Goal: Information Seeking & Learning: Learn about a topic

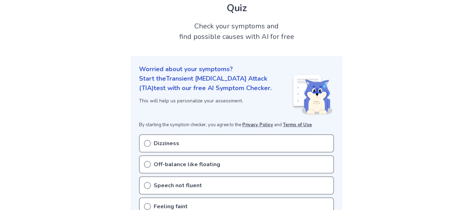
scroll to position [41, 0]
click at [149, 139] on icon at bounding box center [147, 142] width 7 height 7
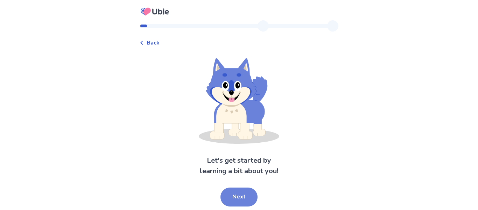
click at [245, 198] on button "Next" at bounding box center [238, 196] width 37 height 19
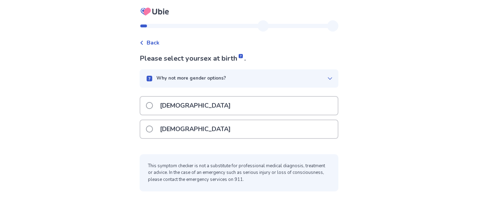
click at [150, 127] on span at bounding box center [149, 128] width 7 height 7
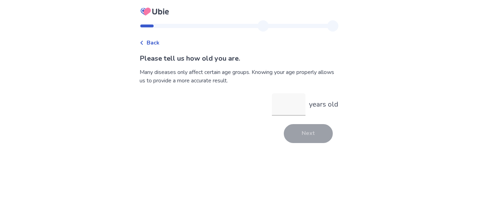
click at [251, 145] on div "Back Please tell us how old you are. Many diseases only affect certain age grou…" at bounding box center [239, 84] width 210 height 129
click at [279, 106] on input "years old" at bounding box center [289, 104] width 34 height 22
type input "**"
click at [300, 130] on button "Next" at bounding box center [308, 133] width 49 height 19
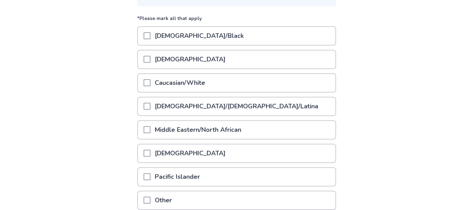
scroll to position [83, 0]
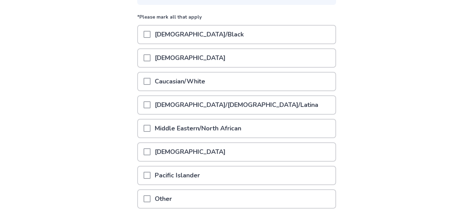
click at [149, 82] on span at bounding box center [146, 81] width 7 height 7
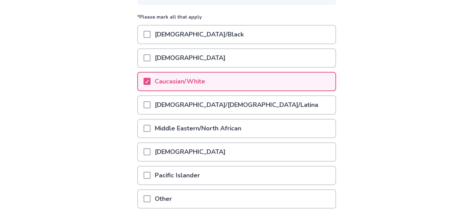
scroll to position [143, 0]
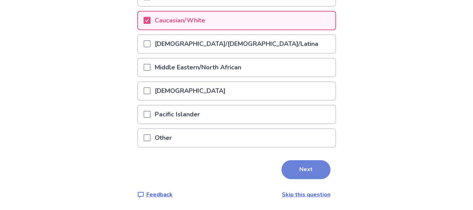
click at [298, 175] on button "Next" at bounding box center [305, 169] width 49 height 19
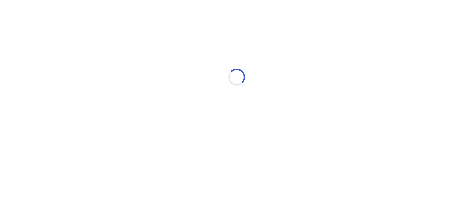
scroll to position [0, 0]
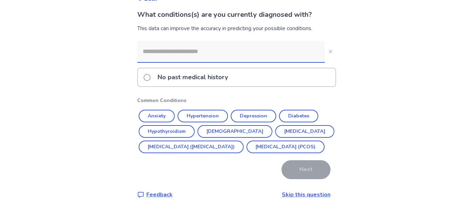
scroll to position [56, 0]
click at [230, 125] on button "Asthma" at bounding box center [234, 131] width 75 height 13
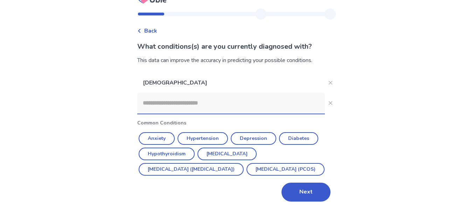
scroll to position [27, 0]
click at [305, 195] on button "Next" at bounding box center [305, 191] width 49 height 19
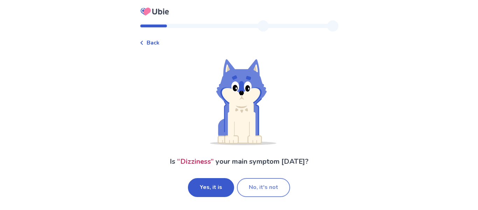
click at [259, 183] on button "No, it's not" at bounding box center [263, 187] width 53 height 19
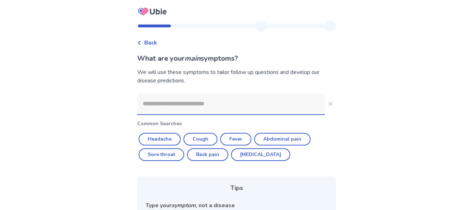
click at [252, 109] on input at bounding box center [231, 103] width 188 height 21
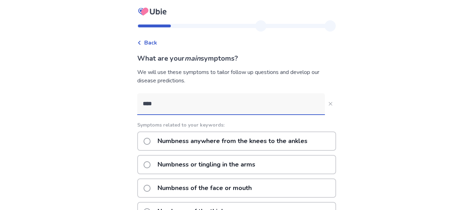
type input "****"
click at [149, 143] on span at bounding box center [146, 141] width 7 height 7
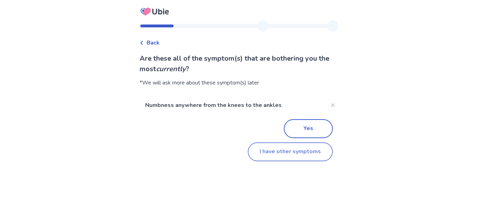
click at [266, 149] on button "I have other symptoms" at bounding box center [290, 151] width 85 height 19
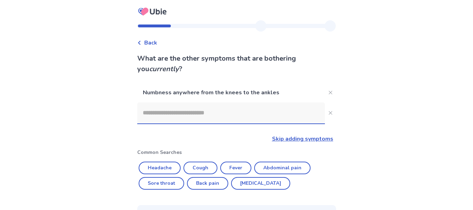
click at [211, 109] on input at bounding box center [231, 112] width 188 height 21
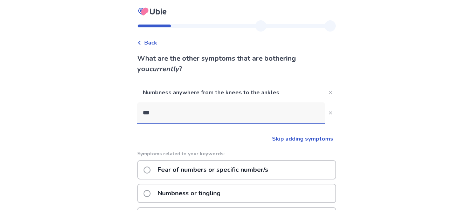
type input "****"
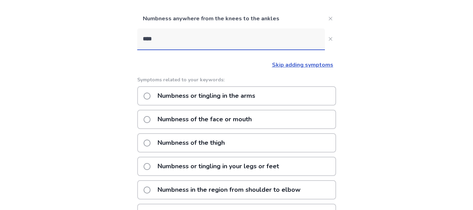
scroll to position [78, 0]
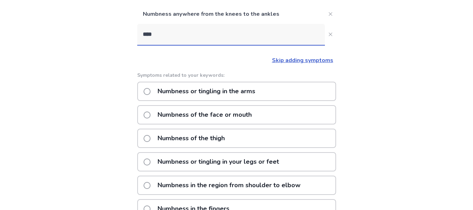
click at [204, 165] on p "Numbness or tingling in your legs or feet" at bounding box center [218, 162] width 130 height 18
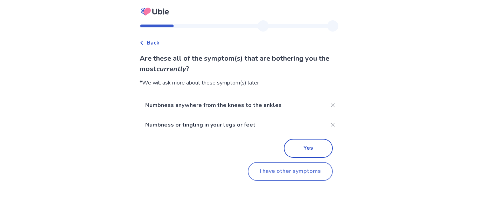
click at [281, 171] on button "I have other symptoms" at bounding box center [290, 171] width 85 height 19
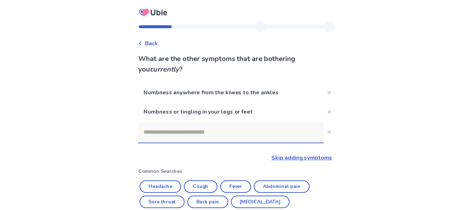
scroll to position [78, 0]
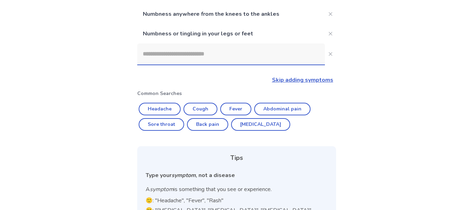
click at [217, 57] on input at bounding box center [231, 53] width 188 height 21
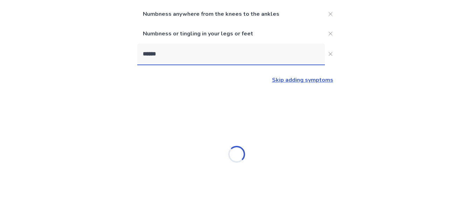
type input "*******"
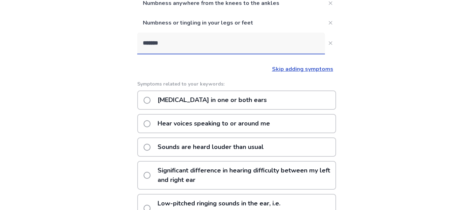
scroll to position [89, 0]
click at [219, 104] on p "Difficulty hearing in one or both ears" at bounding box center [212, 100] width 118 height 18
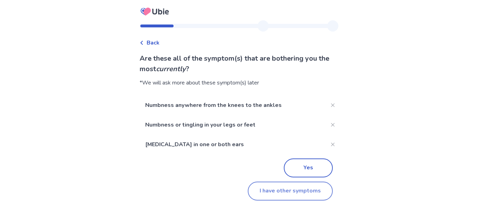
click at [259, 191] on button "I have other symptoms" at bounding box center [290, 190] width 85 height 19
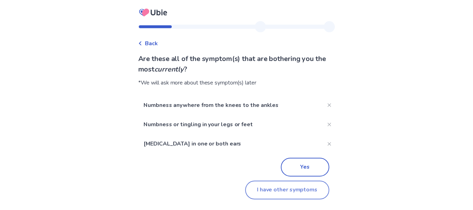
scroll to position [89, 0]
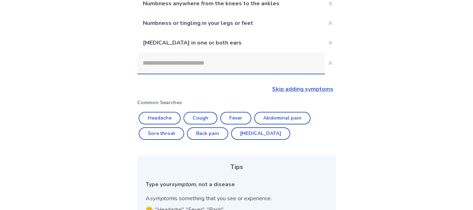
click at [217, 68] on input at bounding box center [231, 62] width 188 height 21
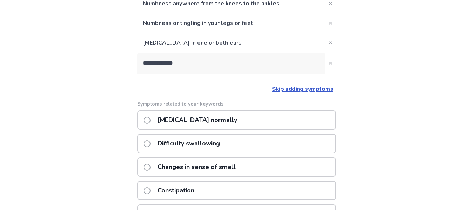
type input "**********"
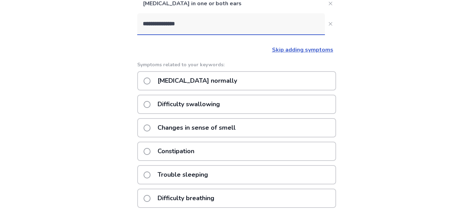
scroll to position [128, 0]
click at [177, 106] on p "Difficulty swallowing" at bounding box center [188, 105] width 71 height 18
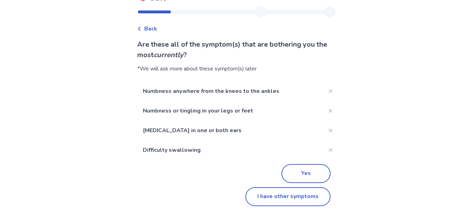
scroll to position [19, 0]
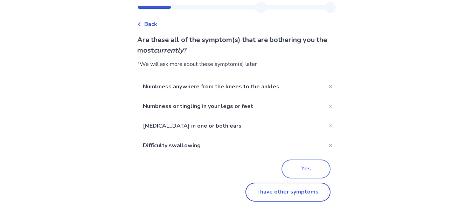
click at [306, 167] on button "Yes" at bounding box center [305, 168] width 49 height 19
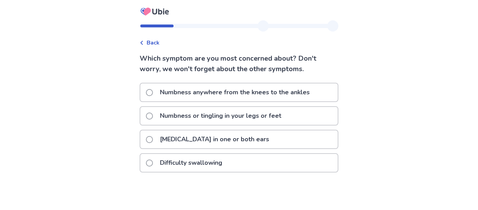
click at [153, 43] on span "Back" at bounding box center [153, 42] width 13 height 8
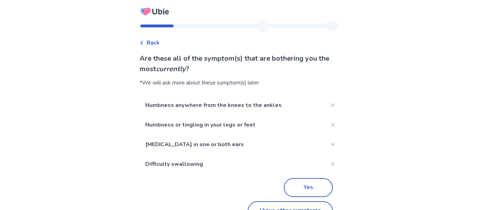
scroll to position [19, 0]
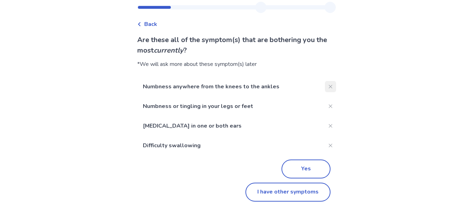
click at [329, 87] on icon "Close" at bounding box center [330, 86] width 3 height 3
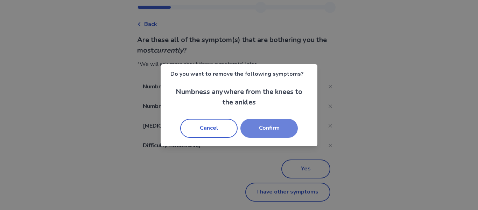
click at [281, 128] on button "Confirm" at bounding box center [268, 128] width 57 height 19
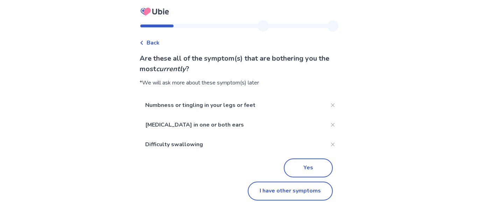
scroll to position [0, 0]
click at [263, 189] on button "I have other symptoms" at bounding box center [290, 190] width 85 height 19
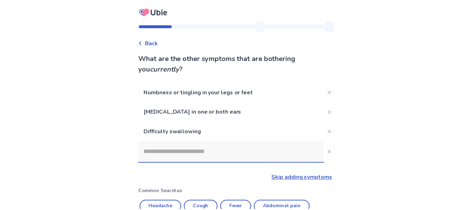
scroll to position [128, 0]
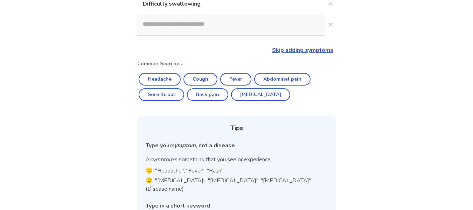
click at [188, 30] on input at bounding box center [231, 24] width 188 height 21
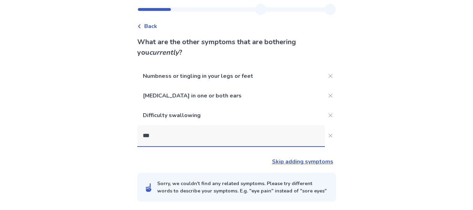
type input "****"
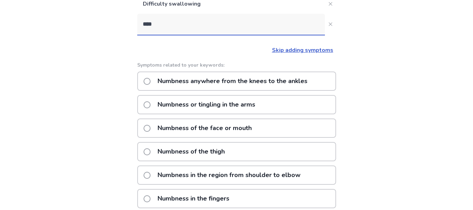
click at [227, 106] on p "Numbness or tingling in the arms" at bounding box center [206, 105] width 106 height 18
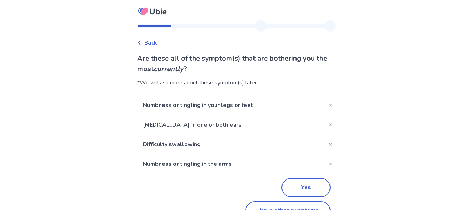
scroll to position [19, 0]
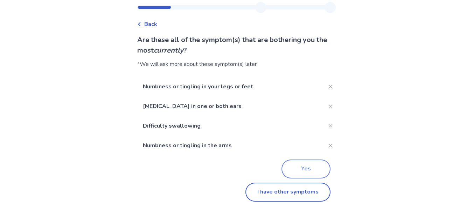
click at [294, 167] on button "Yes" at bounding box center [305, 168] width 49 height 19
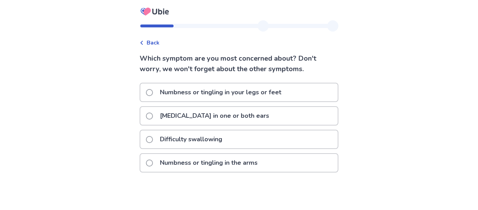
click at [294, 167] on div "Numbness or tingling in the arms" at bounding box center [238, 163] width 197 height 18
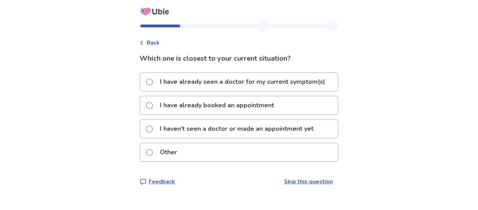
click at [272, 132] on p "I haven't seen a doctor or made an appointment yet" at bounding box center [237, 129] width 162 height 18
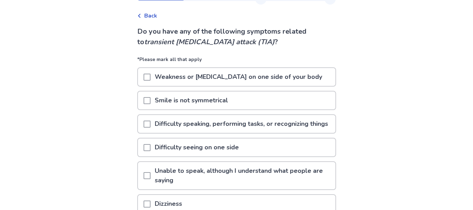
scroll to position [27, 0]
click at [150, 76] on span at bounding box center [146, 76] width 7 height 7
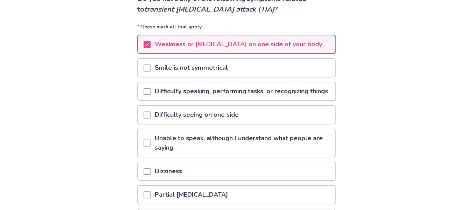
scroll to position [61, 0]
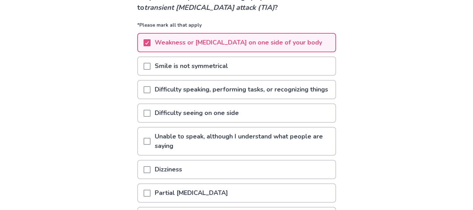
click at [148, 91] on span at bounding box center [146, 89] width 7 height 7
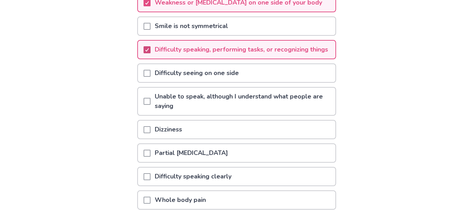
scroll to position [104, 0]
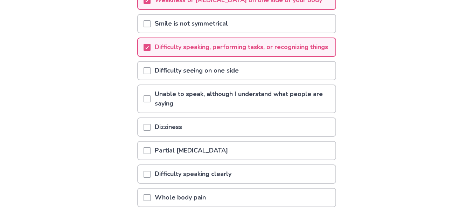
click at [150, 102] on span at bounding box center [146, 98] width 7 height 7
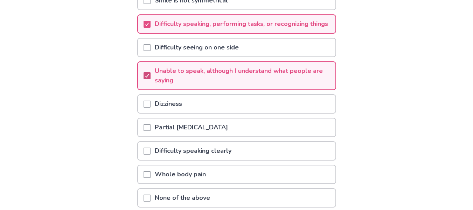
scroll to position [135, 0]
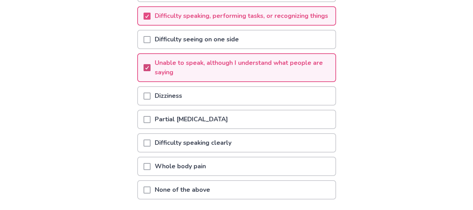
click at [150, 99] on span at bounding box center [146, 95] width 7 height 7
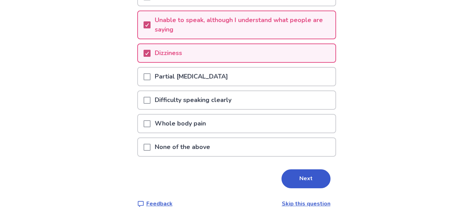
scroll to position [178, 0]
click at [150, 103] on span at bounding box center [146, 99] width 7 height 7
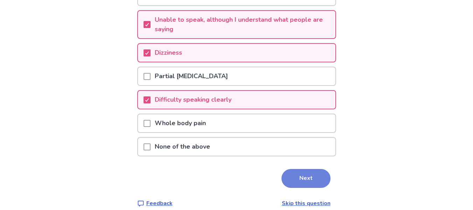
click at [302, 188] on button "Next" at bounding box center [305, 178] width 49 height 19
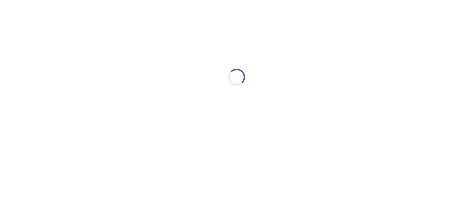
scroll to position [0, 0]
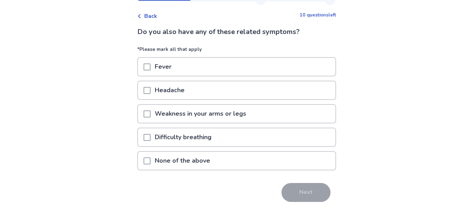
scroll to position [33, 0]
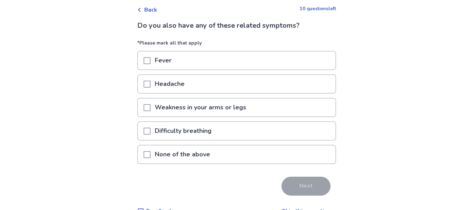
click at [147, 110] on span at bounding box center [146, 107] width 7 height 7
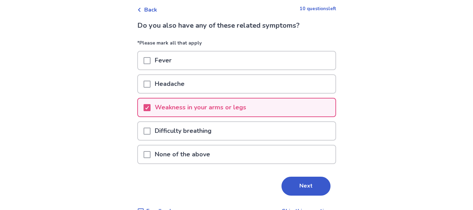
click at [147, 126] on div "Difficulty breathing" at bounding box center [236, 131] width 197 height 18
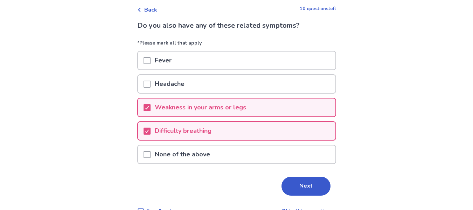
click at [150, 82] on span at bounding box center [146, 83] width 7 height 7
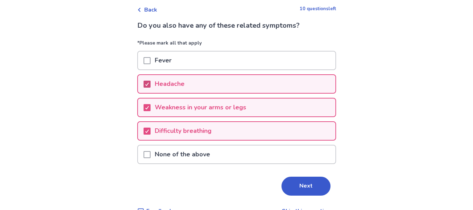
click at [149, 85] on icon at bounding box center [147, 83] width 4 height 3
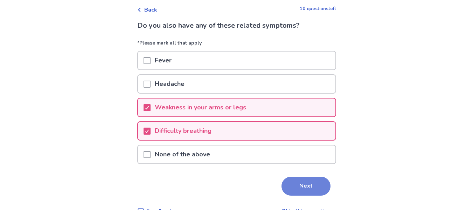
click at [308, 191] on button "Next" at bounding box center [305, 185] width 49 height 19
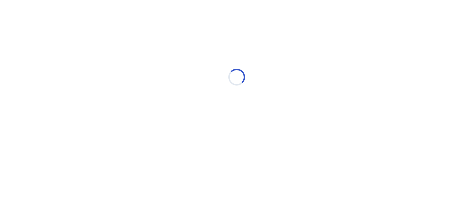
scroll to position [0, 0]
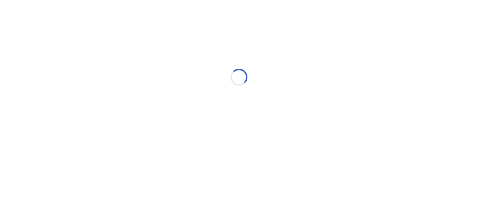
select select "*"
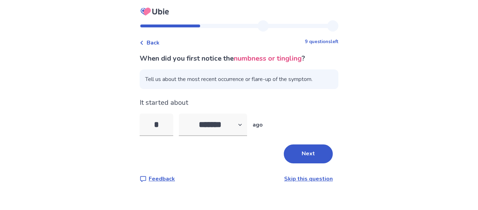
type input "*"
click at [251, 159] on div "Next" at bounding box center [239, 153] width 199 height 19
click at [308, 155] on button "Next" at bounding box center [308, 153] width 49 height 19
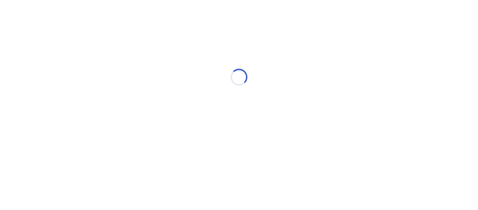
select select "*"
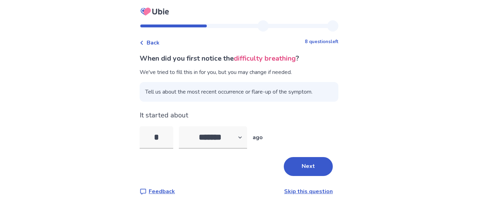
click at [308, 155] on div "When did you first notice the difficulty breathing ? We've tried to fill this i…" at bounding box center [239, 124] width 199 height 142
click at [309, 162] on button "Next" at bounding box center [308, 166] width 49 height 19
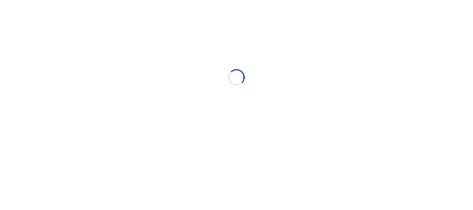
select select "*"
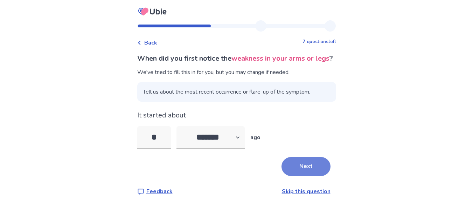
click at [307, 169] on button "Next" at bounding box center [305, 166] width 49 height 19
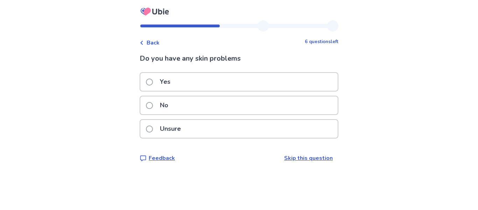
click at [170, 128] on p "Unsure" at bounding box center [170, 129] width 29 height 18
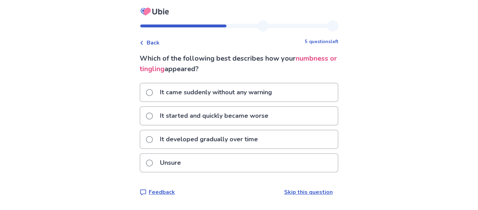
click at [180, 115] on p "It started and quickly became worse" at bounding box center [214, 116] width 117 height 18
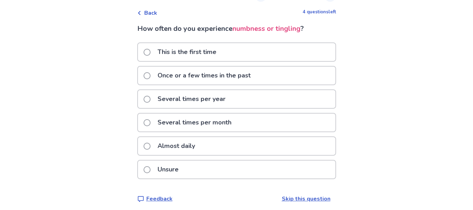
scroll to position [30, 0]
click at [217, 123] on p "Several times per month" at bounding box center [194, 122] width 82 height 18
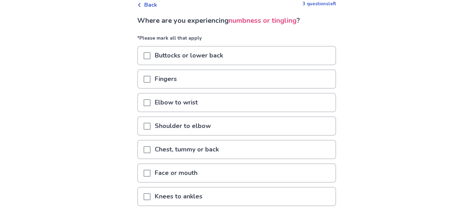
scroll to position [38, 0]
click at [150, 55] on span at bounding box center [146, 54] width 7 height 7
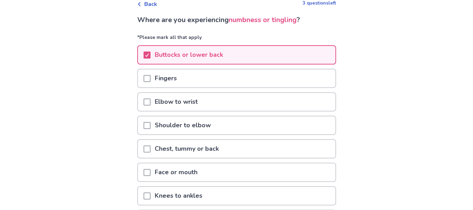
click at [150, 79] on span at bounding box center [146, 78] width 7 height 7
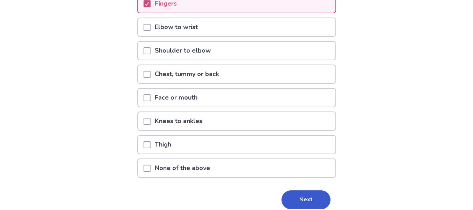
scroll to position [114, 0]
click at [150, 143] on span at bounding box center [146, 143] width 7 height 7
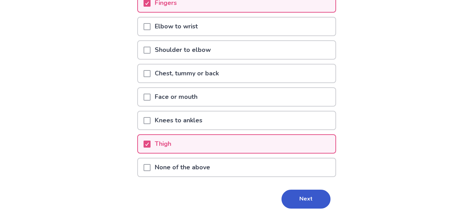
click at [150, 122] on span at bounding box center [146, 120] width 7 height 7
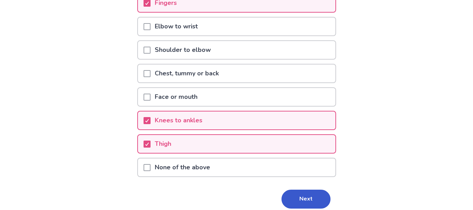
click at [150, 48] on span at bounding box center [146, 50] width 7 height 7
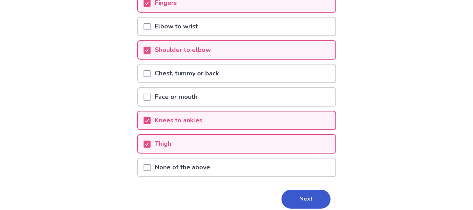
click at [148, 24] on span at bounding box center [146, 26] width 7 height 7
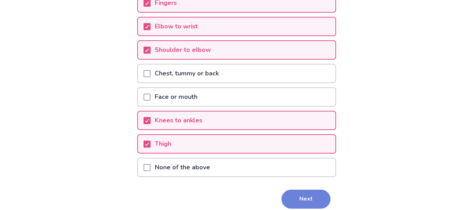
click at [298, 196] on button "Next" at bounding box center [305, 198] width 49 height 19
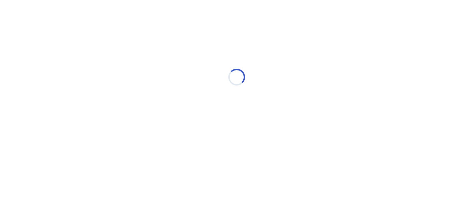
scroll to position [0, 0]
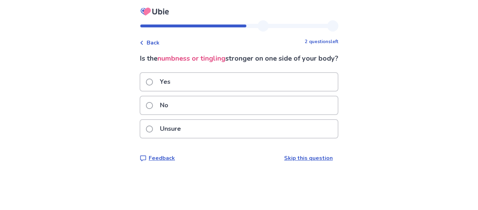
click at [153, 85] on span at bounding box center [149, 81] width 7 height 7
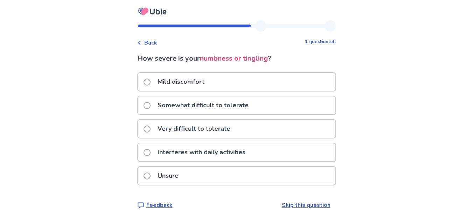
click at [150, 101] on label "Somewhat difficult to tolerate" at bounding box center [197, 105] width 109 height 18
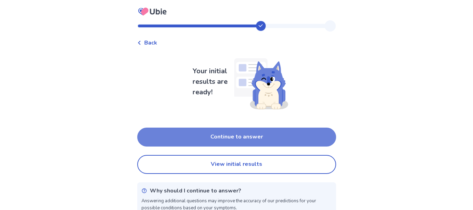
click at [182, 138] on button "Continue to answer" at bounding box center [236, 136] width 199 height 19
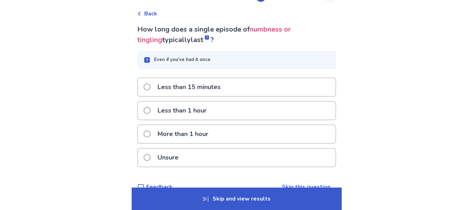
scroll to position [29, 0]
click at [150, 108] on span at bounding box center [146, 109] width 7 height 7
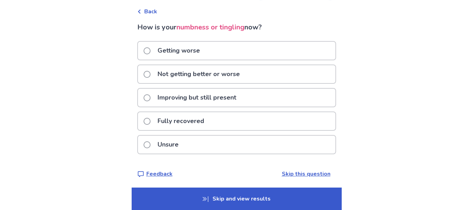
scroll to position [31, 0]
click at [150, 124] on label "Fully recovered" at bounding box center [175, 121] width 65 height 18
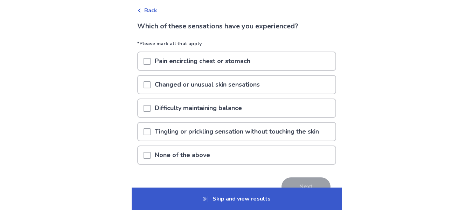
scroll to position [35, 0]
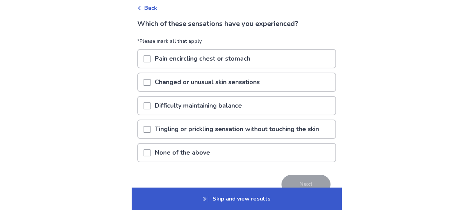
click at [146, 133] on div "Tingling or prickling sensation without touching the skin" at bounding box center [236, 129] width 197 height 18
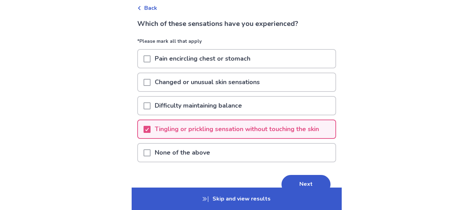
scroll to position [53, 0]
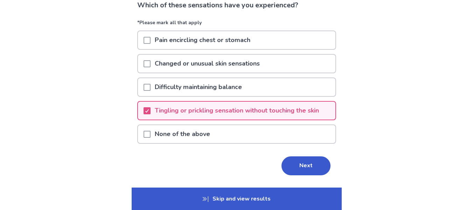
click at [237, 68] on p "Changed or unusual skin sensations" at bounding box center [206, 64] width 113 height 18
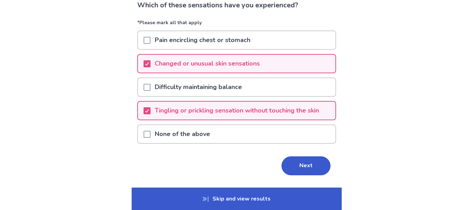
click at [257, 64] on p "Changed or unusual skin sensations" at bounding box center [206, 64] width 113 height 18
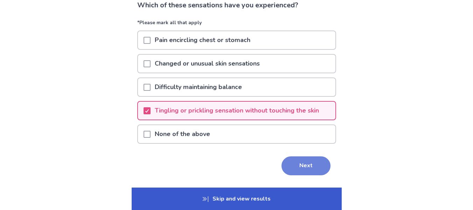
click at [310, 166] on button "Next" at bounding box center [305, 165] width 49 height 19
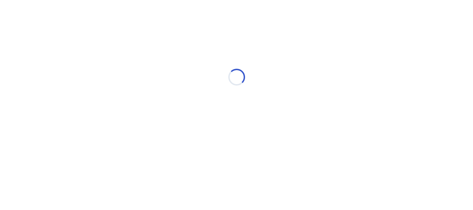
scroll to position [0, 0]
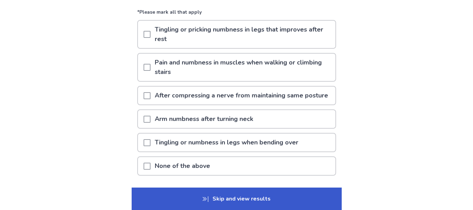
scroll to position [65, 0]
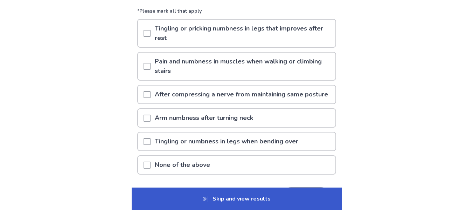
click at [150, 98] on span at bounding box center [146, 94] width 7 height 7
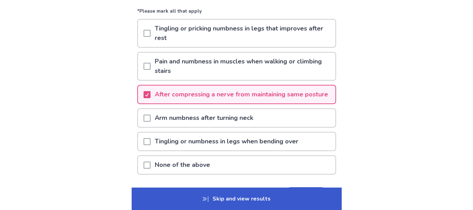
click at [150, 70] on div at bounding box center [146, 65] width 7 height 27
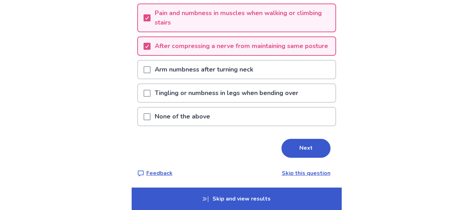
scroll to position [113, 0]
click at [150, 96] on span at bounding box center [146, 92] width 7 height 7
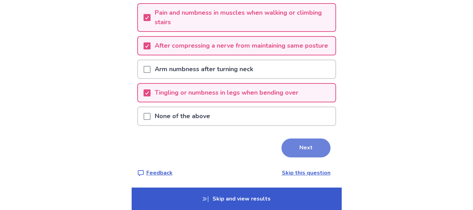
click at [290, 157] on button "Next" at bounding box center [305, 147] width 49 height 19
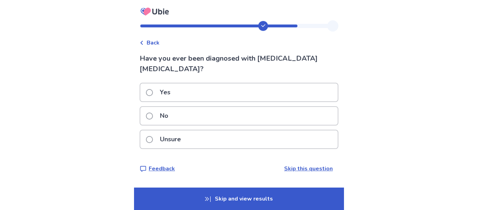
click at [153, 112] on span at bounding box center [149, 115] width 7 height 7
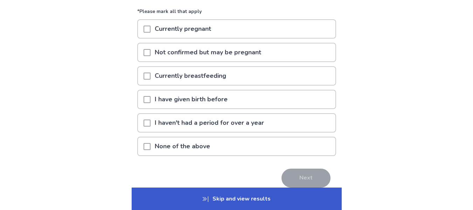
scroll to position [75, 0]
click at [147, 144] on div "None of the above" at bounding box center [236, 146] width 197 height 18
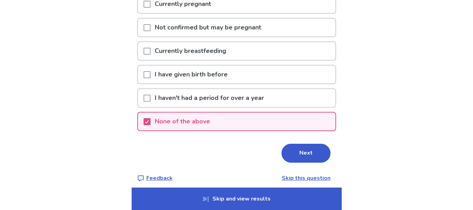
scroll to position [100, 0]
click at [307, 151] on button "Next" at bounding box center [305, 152] width 49 height 19
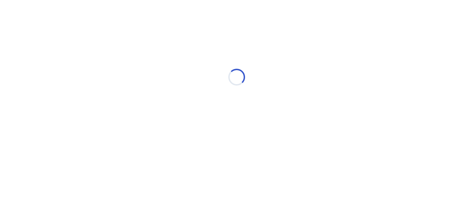
scroll to position [0, 0]
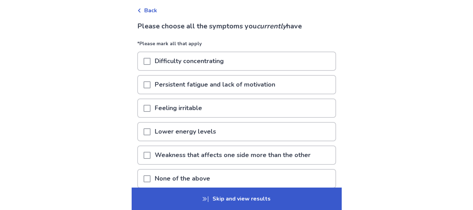
scroll to position [33, 0]
click at [149, 87] on span at bounding box center [146, 84] width 7 height 7
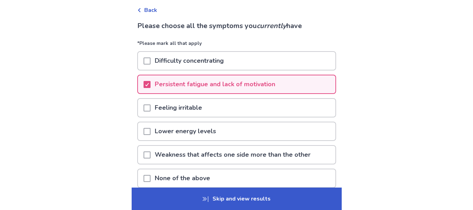
click at [150, 62] on span at bounding box center [146, 60] width 7 height 7
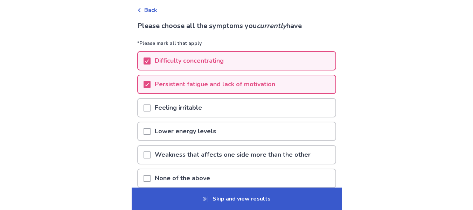
click at [150, 103] on div at bounding box center [146, 108] width 7 height 18
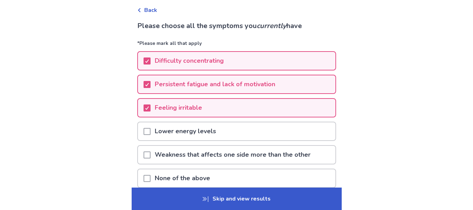
click at [150, 135] on div at bounding box center [146, 131] width 7 height 18
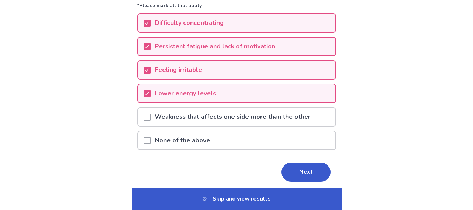
scroll to position [71, 0]
click at [295, 171] on button "Next" at bounding box center [305, 171] width 49 height 19
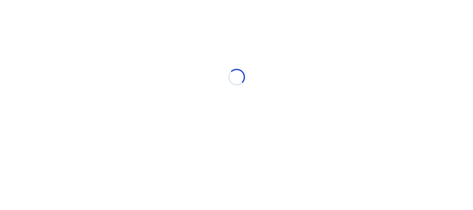
scroll to position [0, 0]
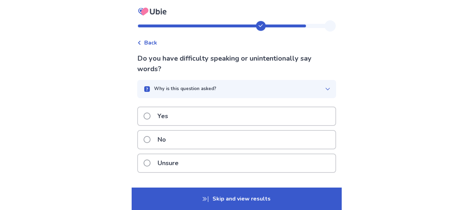
click at [149, 161] on span at bounding box center [146, 162] width 7 height 7
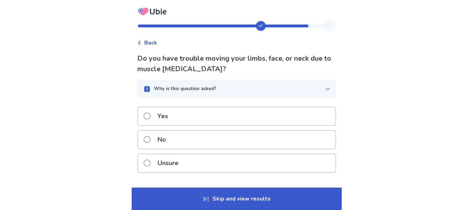
scroll to position [0, 0]
click at [149, 120] on label "Yes" at bounding box center [157, 116] width 29 height 18
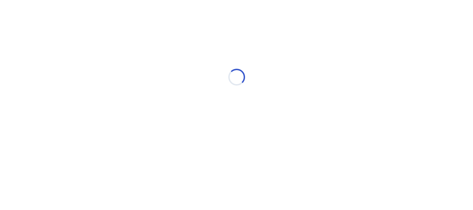
scroll to position [0, 0]
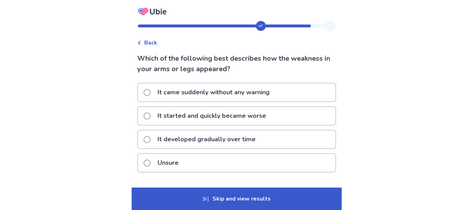
click at [150, 94] on span at bounding box center [146, 92] width 7 height 7
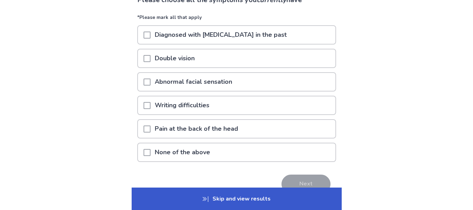
scroll to position [59, 0]
click at [183, 155] on p "None of the above" at bounding box center [182, 152] width 64 height 18
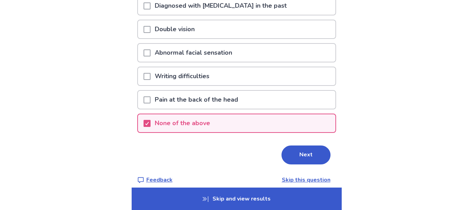
scroll to position [95, 0]
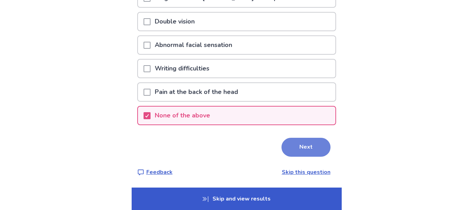
click at [300, 149] on button "Next" at bounding box center [305, 147] width 49 height 19
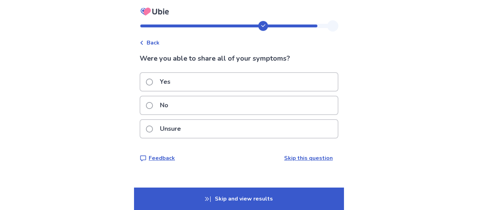
click at [281, 85] on div "Yes" at bounding box center [238, 82] width 197 height 18
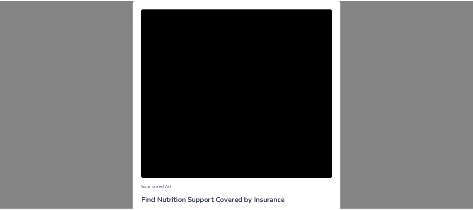
scroll to position [82, 0]
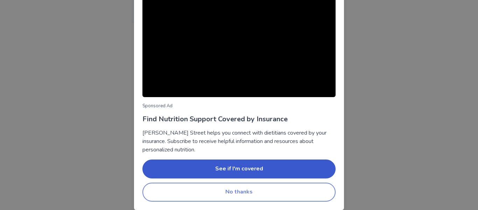
click at [241, 194] on button "No thanks" at bounding box center [238, 191] width 193 height 19
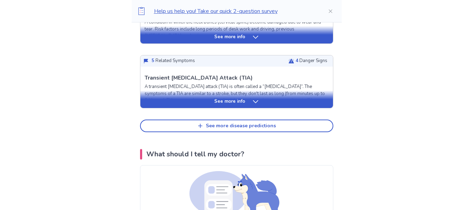
scroll to position [324, 0]
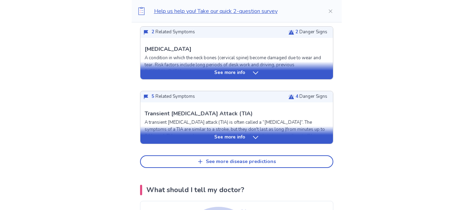
click at [261, 140] on div "See more info" at bounding box center [236, 137] width 192 height 7
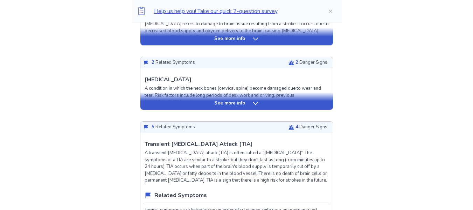
scroll to position [293, 0]
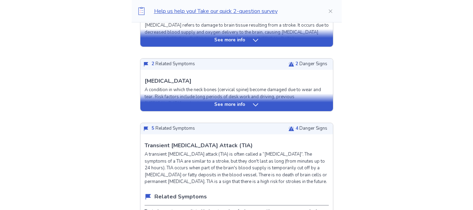
click at [253, 104] on icon at bounding box center [255, 104] width 5 height 3
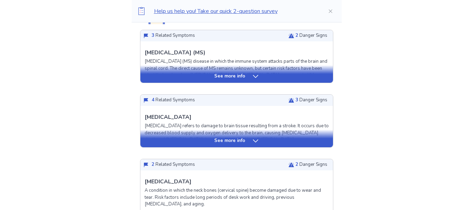
scroll to position [191, 0]
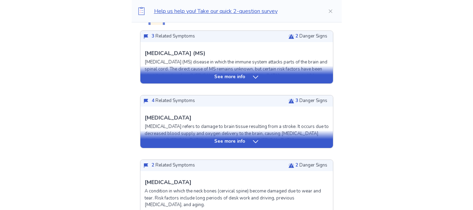
click at [245, 142] on div "See more info" at bounding box center [236, 141] width 192 height 7
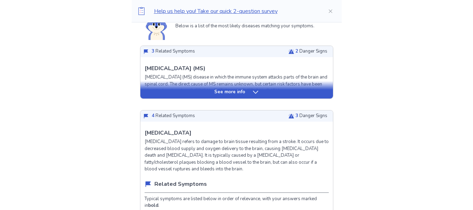
scroll to position [176, 0]
click at [246, 91] on div "See more info" at bounding box center [236, 92] width 192 height 7
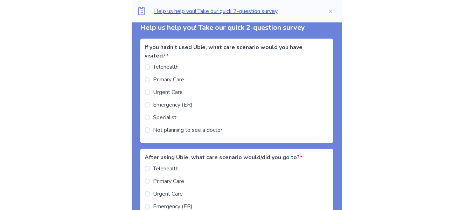
scroll to position [2468, 0]
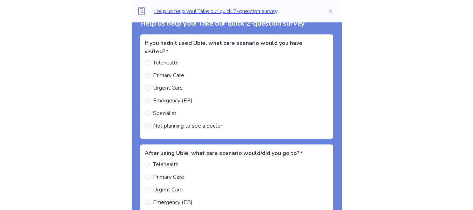
click at [150, 126] on span at bounding box center [148, 126] width 6 height 6
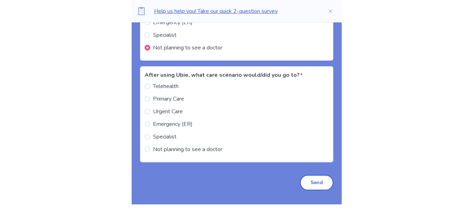
scroll to position [2547, 0]
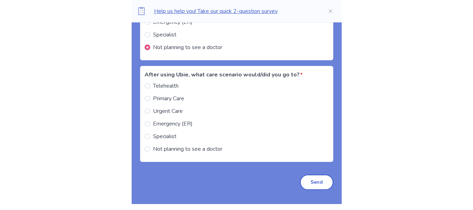
click at [150, 97] on span at bounding box center [148, 99] width 6 height 6
click at [308, 180] on button "Send" at bounding box center [316, 181] width 33 height 15
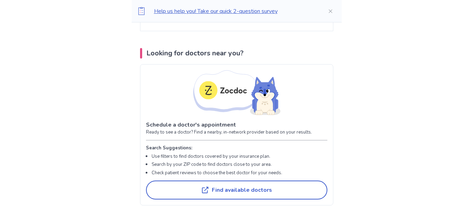
scroll to position [2964, 0]
